Goal: Navigation & Orientation: Go to known website

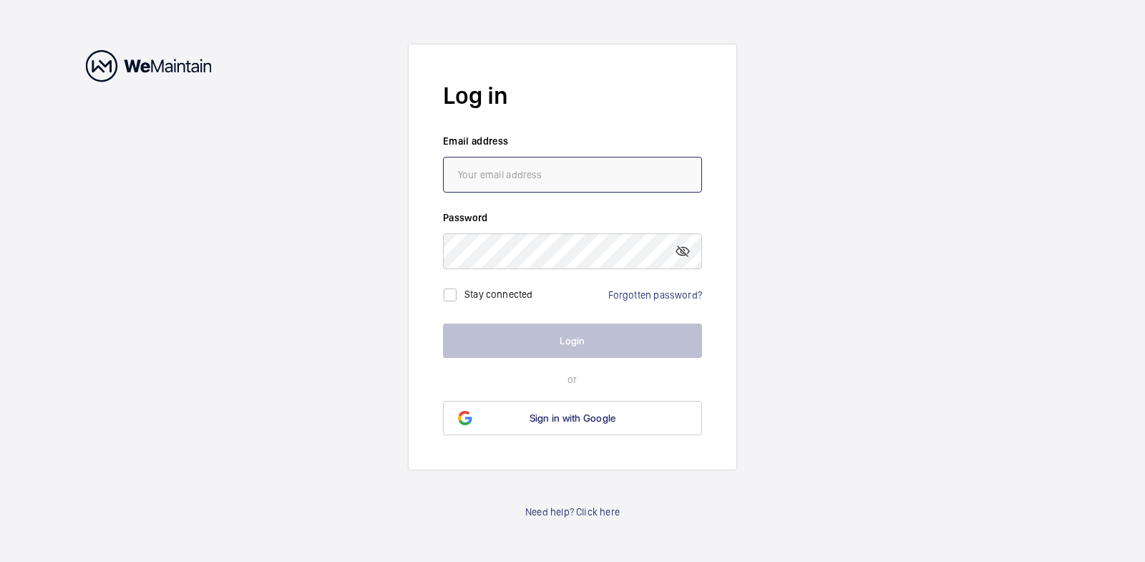
type input "[EMAIL_ADDRESS][DOMAIN_NAME]"
click at [556, 343] on button "Login" at bounding box center [572, 340] width 259 height 34
